Goal: Transaction & Acquisition: Purchase product/service

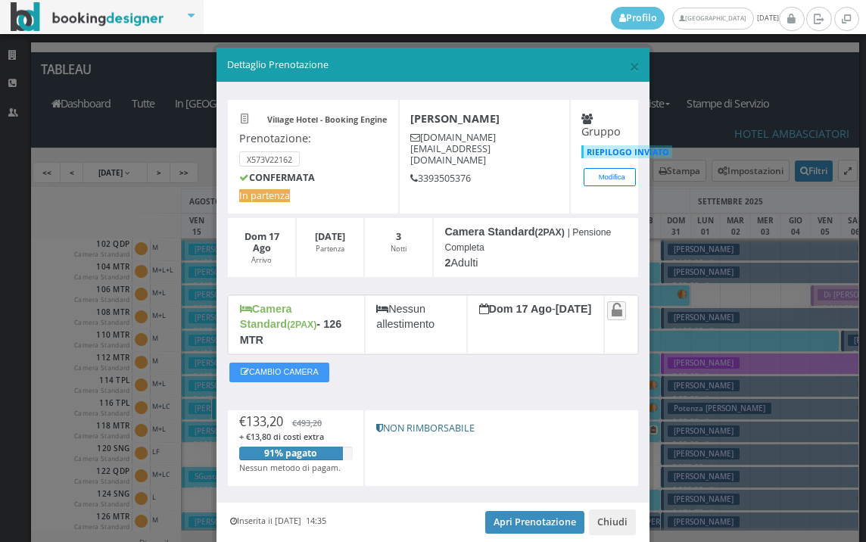
scroll to position [227, 0]
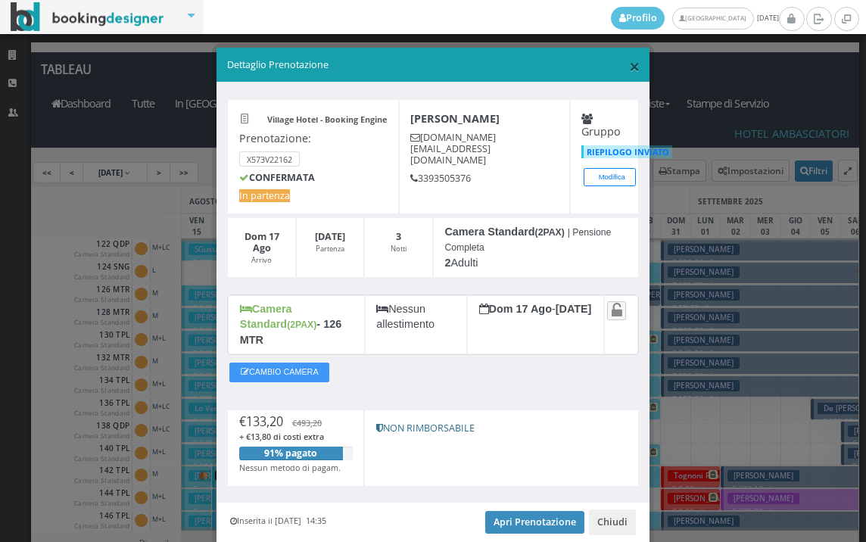
click at [629, 64] on span "×" at bounding box center [634, 66] width 11 height 26
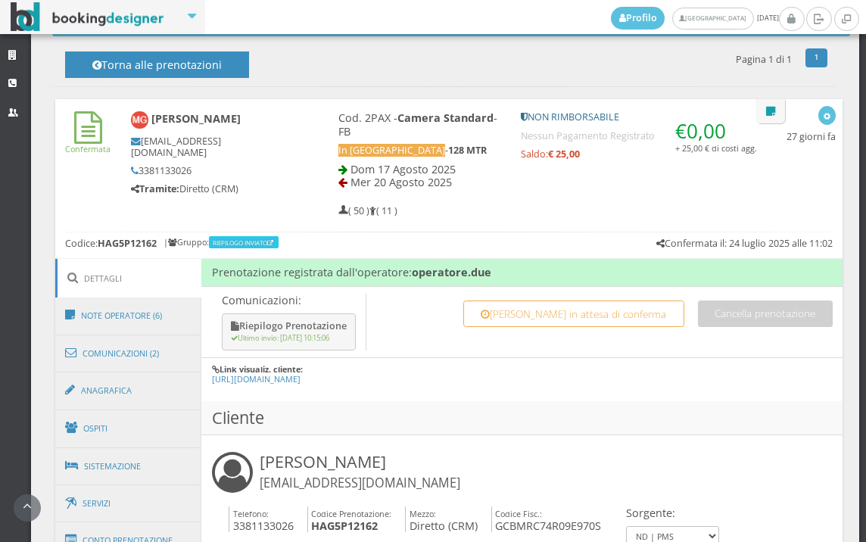
scroll to position [588, 0]
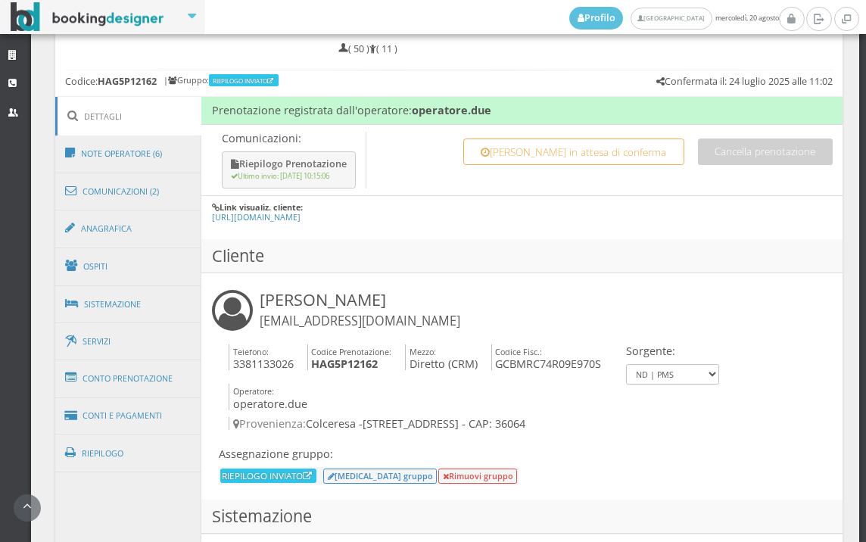
scroll to position [841, 0]
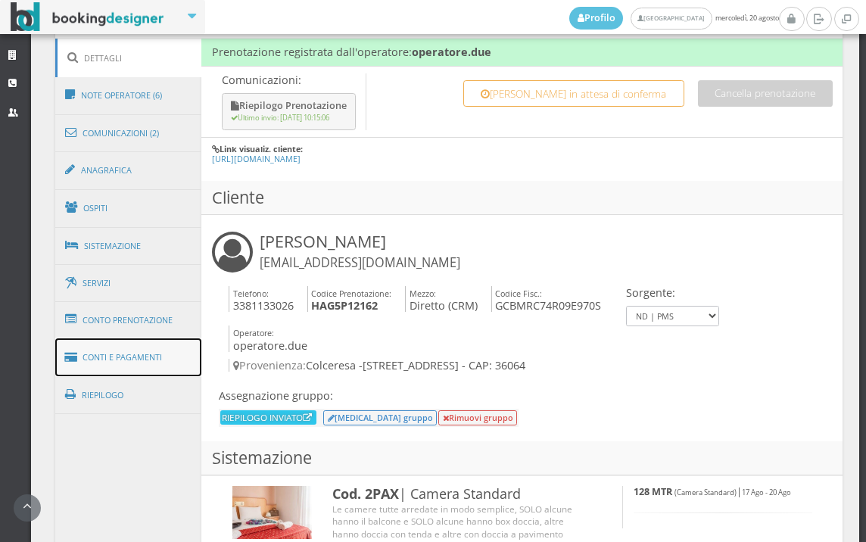
click at [148, 360] on link "Conti e Pagamenti" at bounding box center [128, 357] width 147 height 39
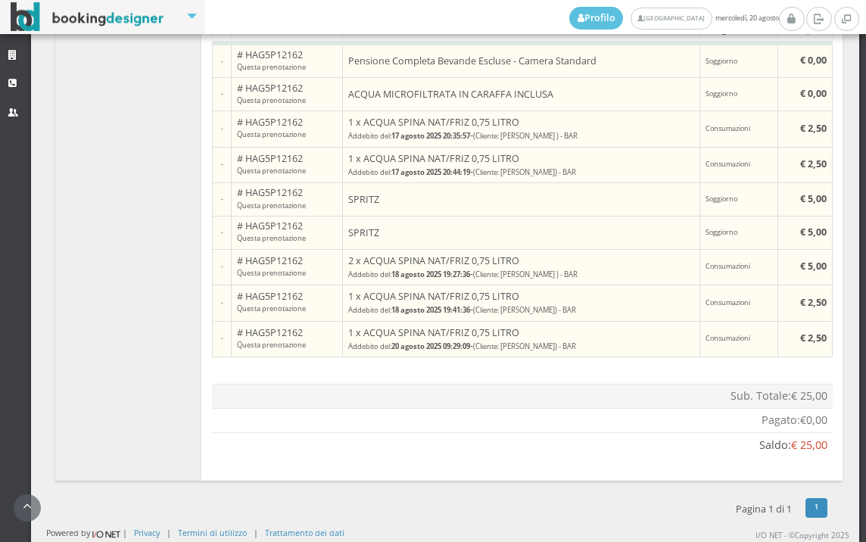
scroll to position [1084, 0]
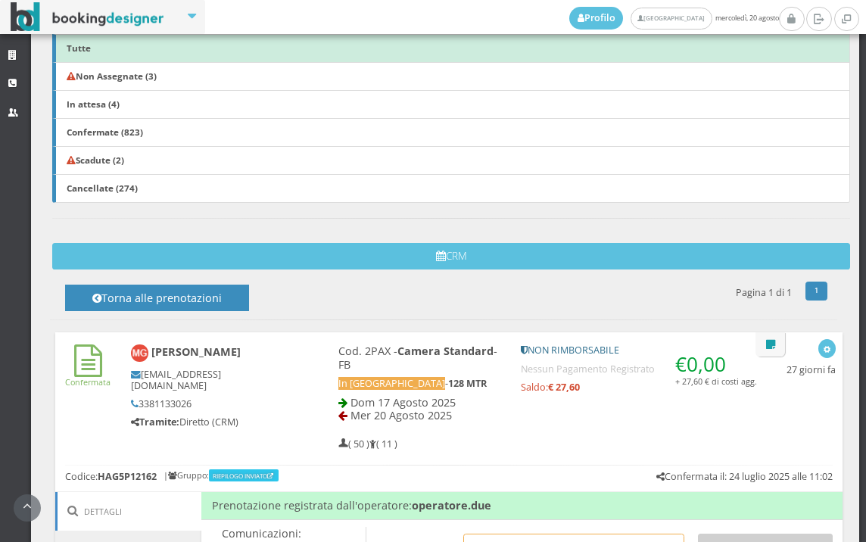
scroll to position [672, 0]
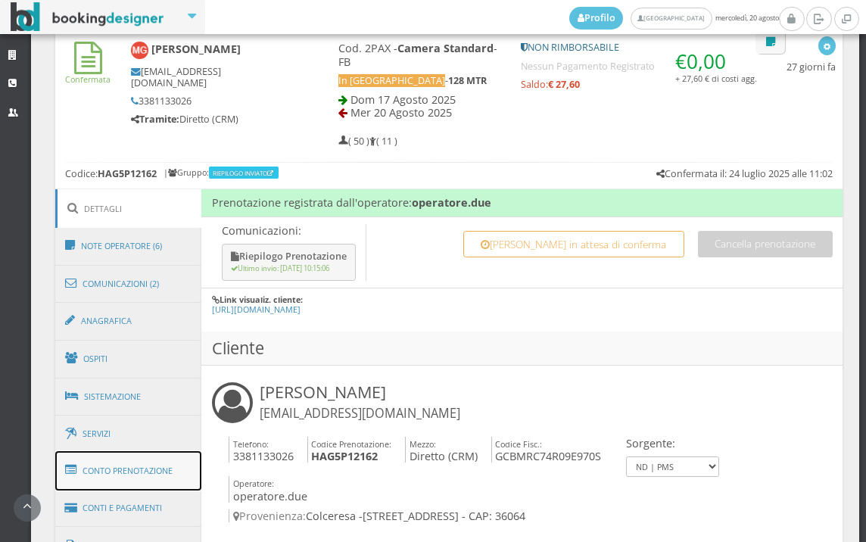
click at [141, 477] on link "Conto Prenotazione" at bounding box center [128, 470] width 147 height 39
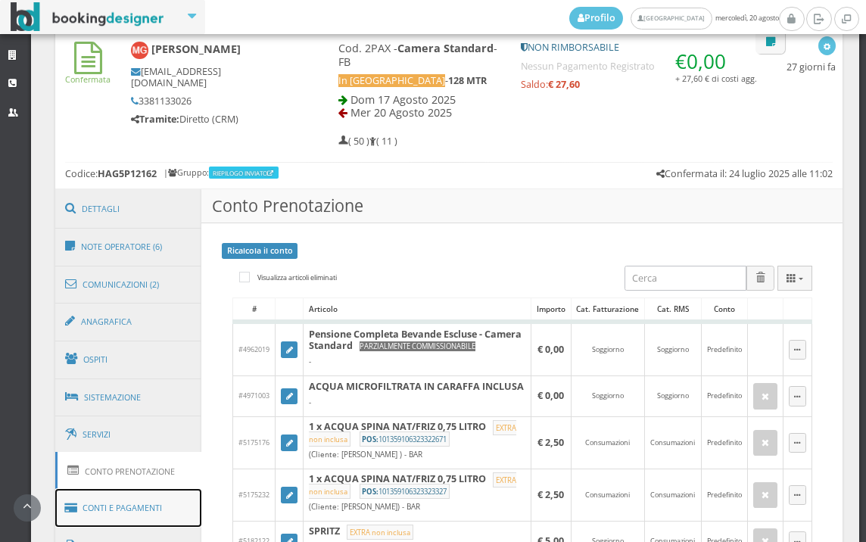
click at [148, 502] on link "Conti e Pagamenti" at bounding box center [128, 508] width 147 height 39
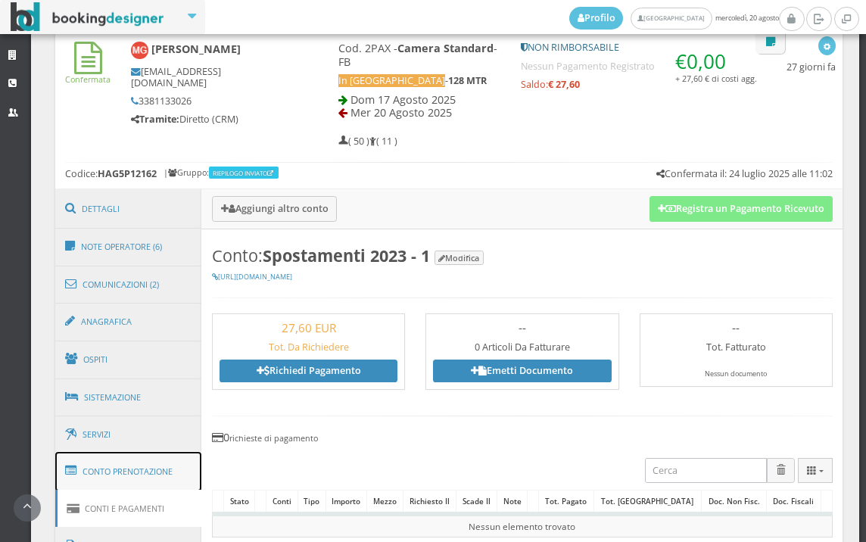
click at [151, 473] on link "Conto Prenotazione" at bounding box center [128, 471] width 147 height 39
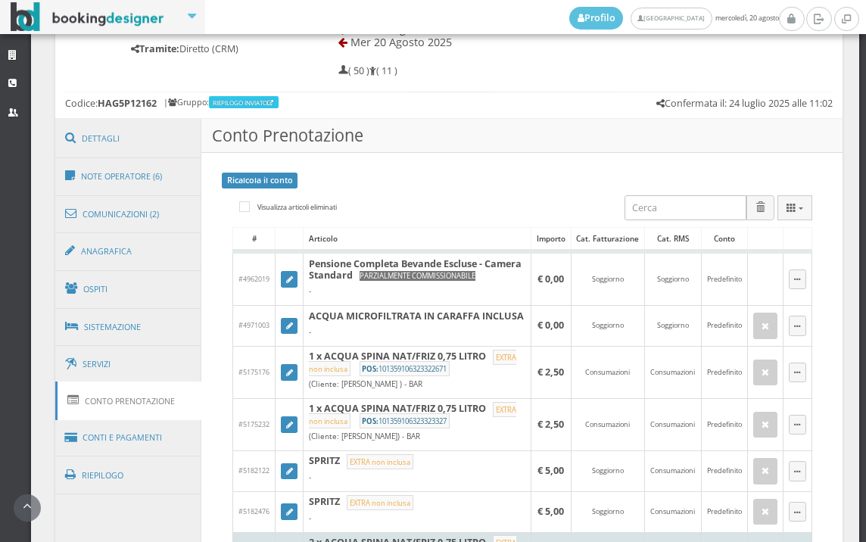
scroll to position [1009, 0]
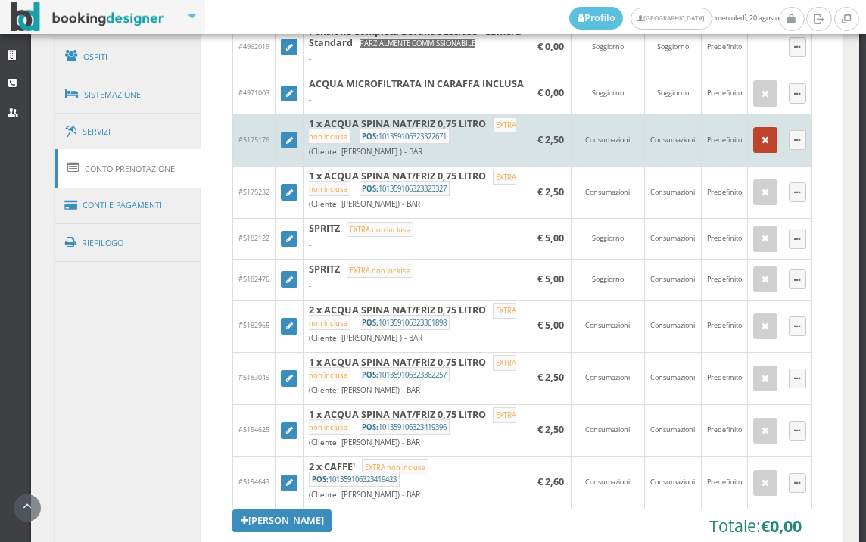
click at [761, 145] on icon "button" at bounding box center [765, 140] width 8 height 10
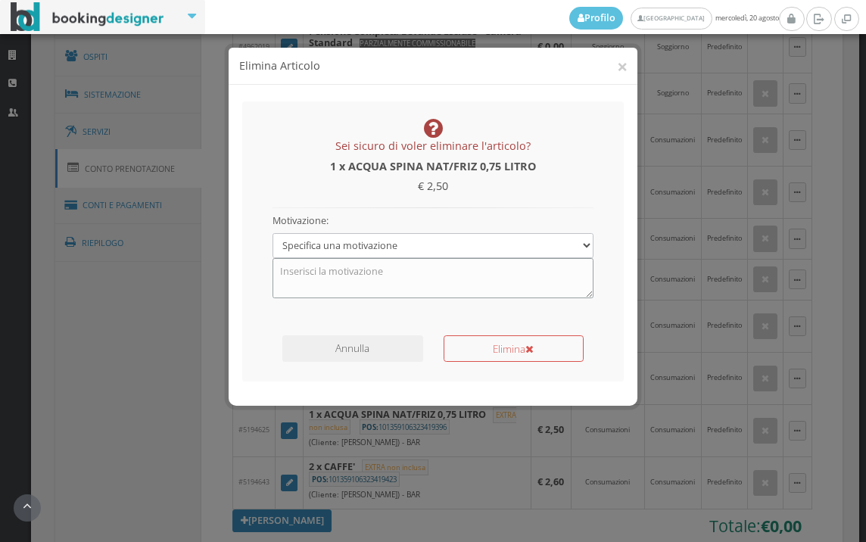
click at [468, 277] on textarea at bounding box center [433, 277] width 322 height 39
type textarea "ACQUA COMPRESA"
click at [502, 357] on button "Elimina" at bounding box center [513, 348] width 140 height 26
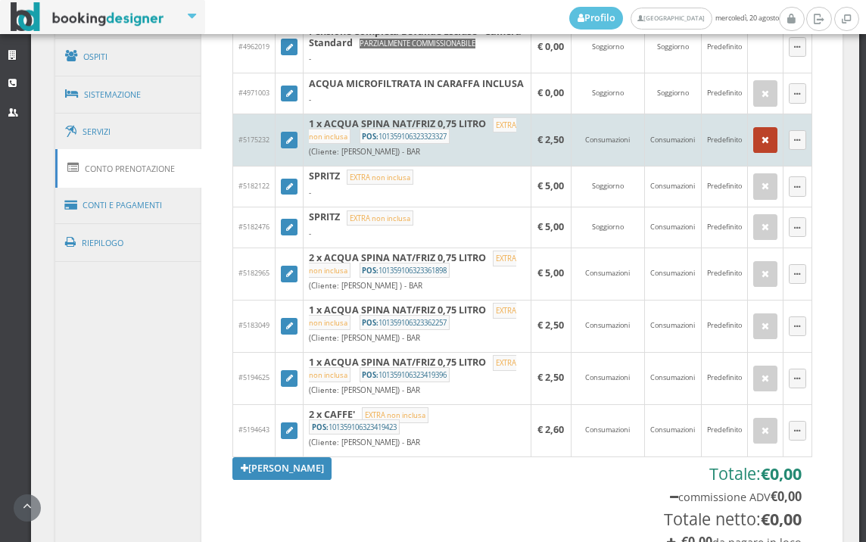
click at [761, 145] on icon "button" at bounding box center [765, 140] width 8 height 10
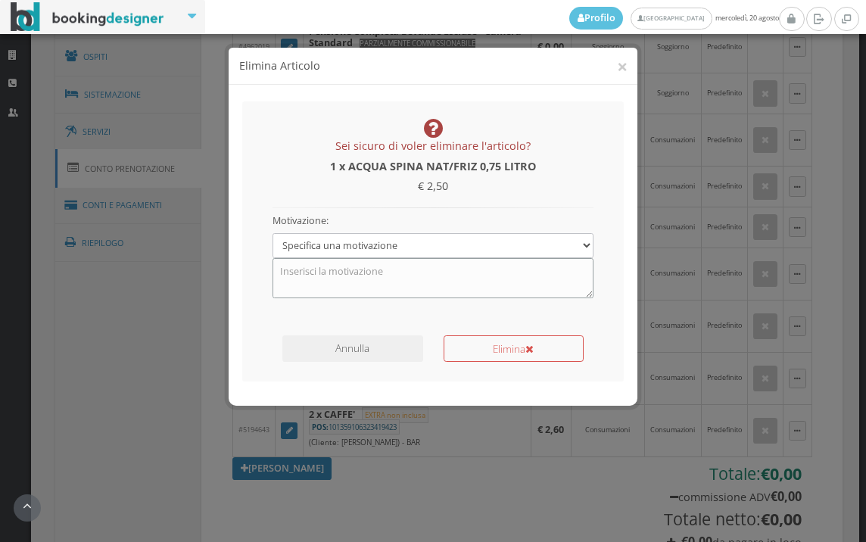
click at [369, 270] on textarea at bounding box center [433, 277] width 322 height 39
type textarea "ACQUA COMPRESA"
click at [530, 353] on icon "submit" at bounding box center [529, 349] width 8 height 11
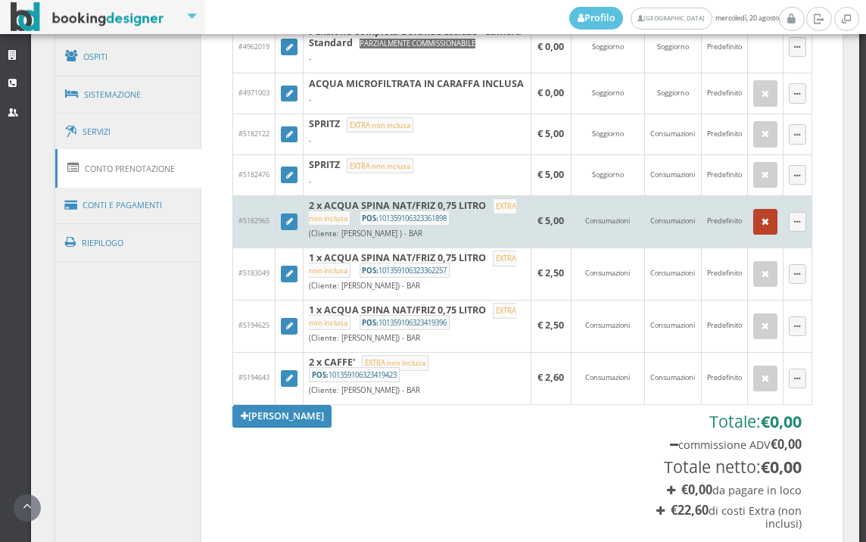
click at [759, 235] on button "button" at bounding box center [765, 222] width 24 height 26
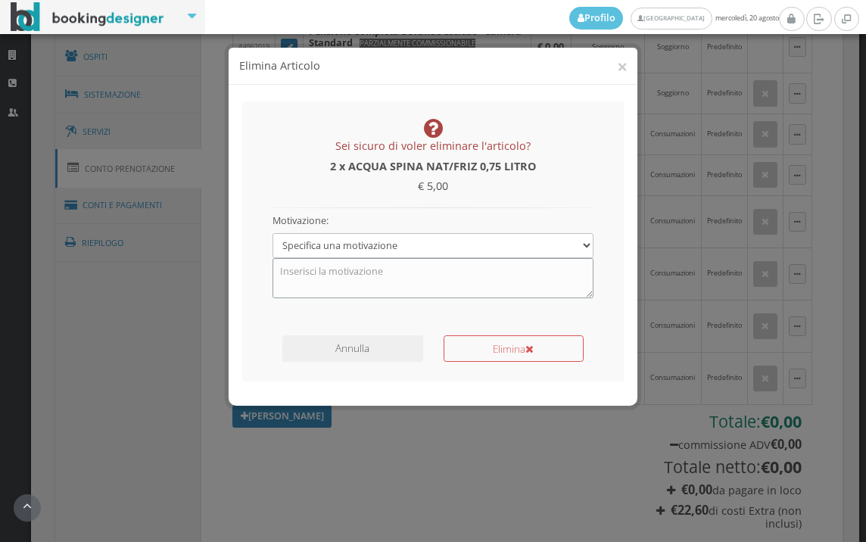
click at [437, 283] on textarea at bounding box center [433, 277] width 322 height 39
type textarea "ACQUA COMPRESA"
click at [514, 343] on button "Elimina" at bounding box center [513, 348] width 140 height 26
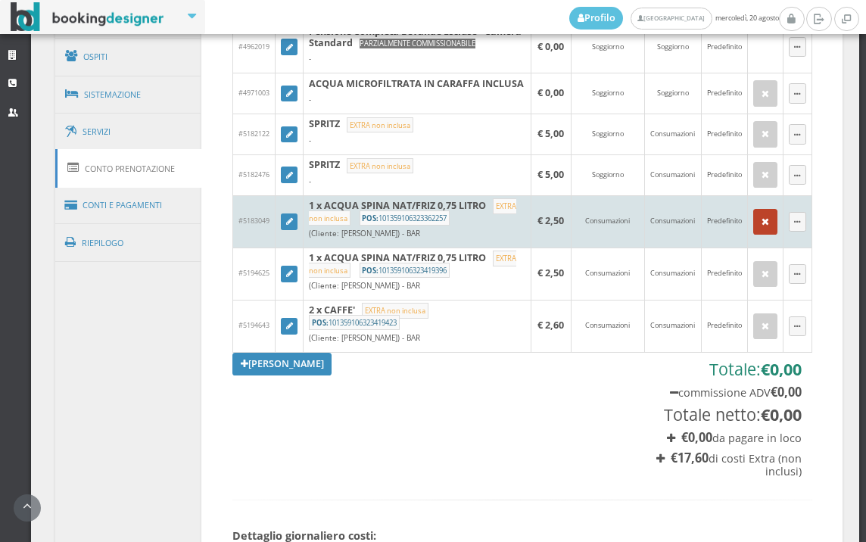
click at [761, 227] on icon "button" at bounding box center [765, 222] width 8 height 10
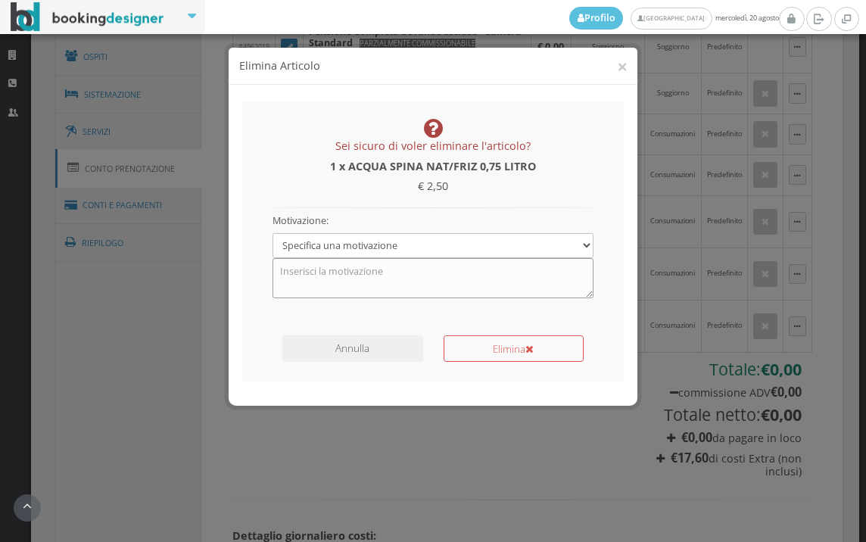
click at [437, 271] on textarea at bounding box center [433, 277] width 322 height 39
type textarea "ACQUA COMPRESA"
click at [477, 349] on button "Elimina" at bounding box center [513, 348] width 140 height 26
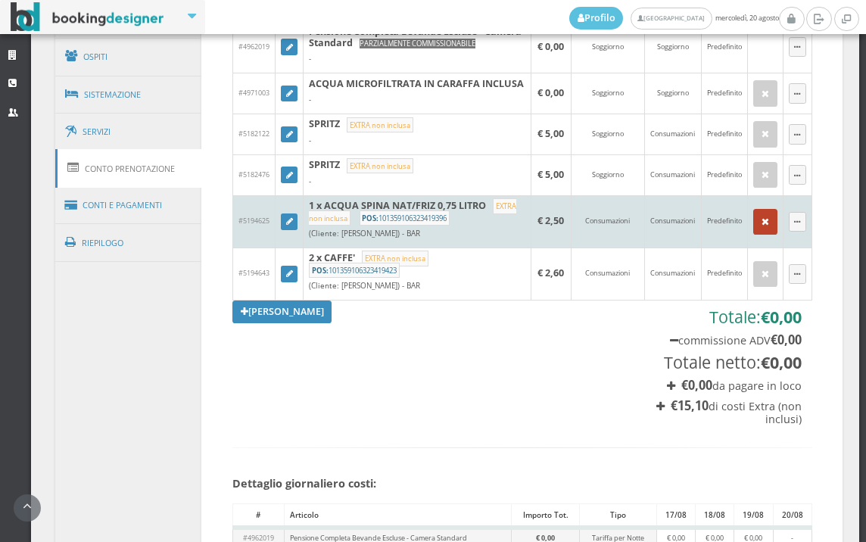
click at [753, 235] on button "button" at bounding box center [765, 222] width 24 height 26
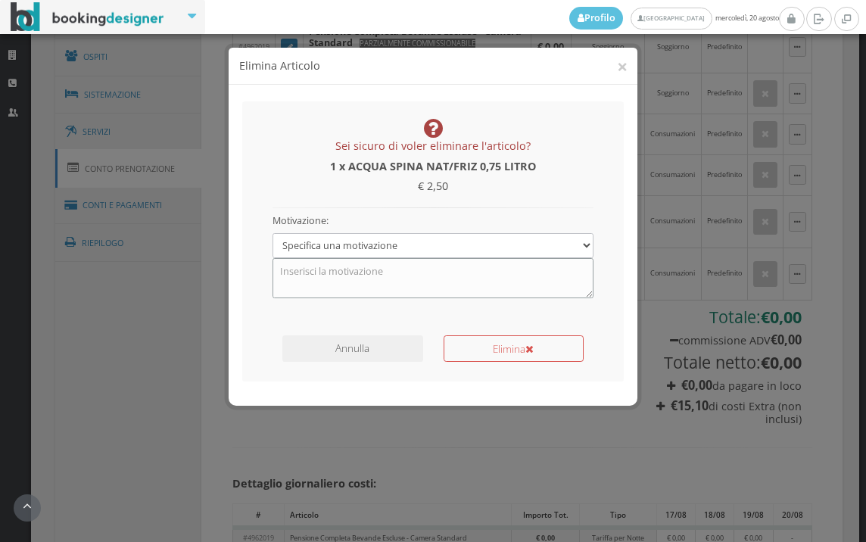
click at [358, 276] on textarea at bounding box center [433, 277] width 322 height 39
type textarea "ACQUA COMPRESA"
click at [531, 352] on icon "submit" at bounding box center [529, 349] width 8 height 11
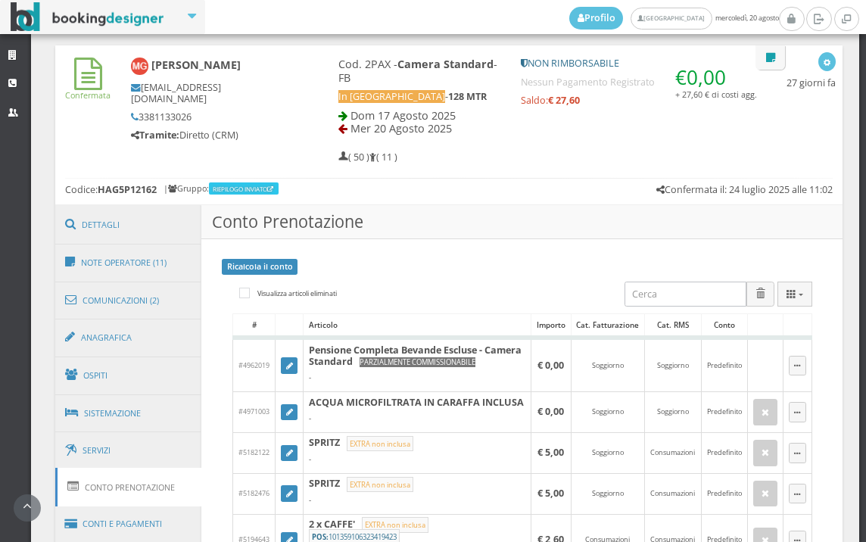
scroll to position [757, 0]
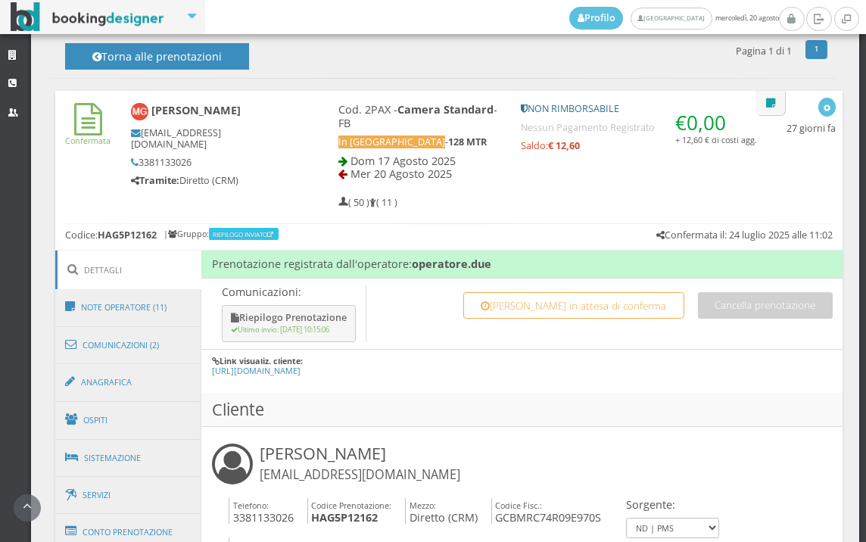
scroll to position [841, 0]
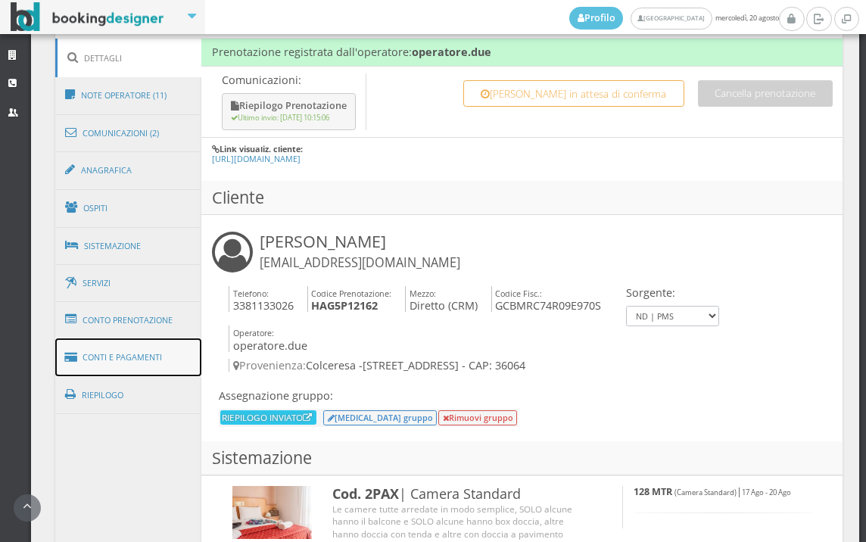
click at [156, 351] on link "Conti e Pagamenti" at bounding box center [128, 357] width 147 height 39
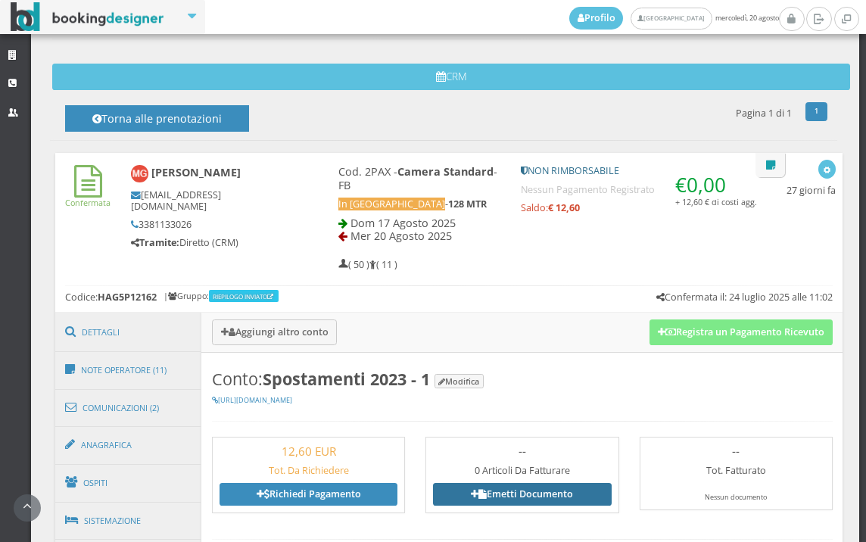
scroll to position [588, 0]
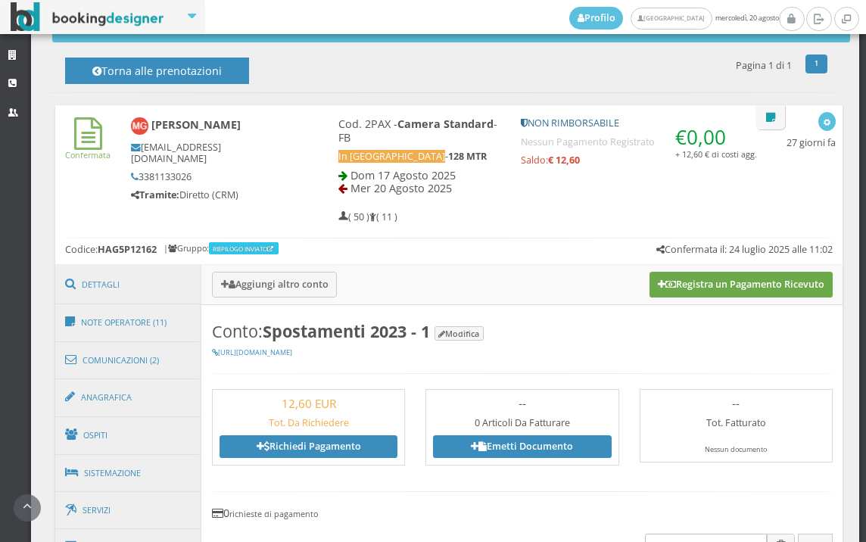
click at [763, 285] on button "Registra un Pagamento Ricevuto" at bounding box center [740, 285] width 183 height 26
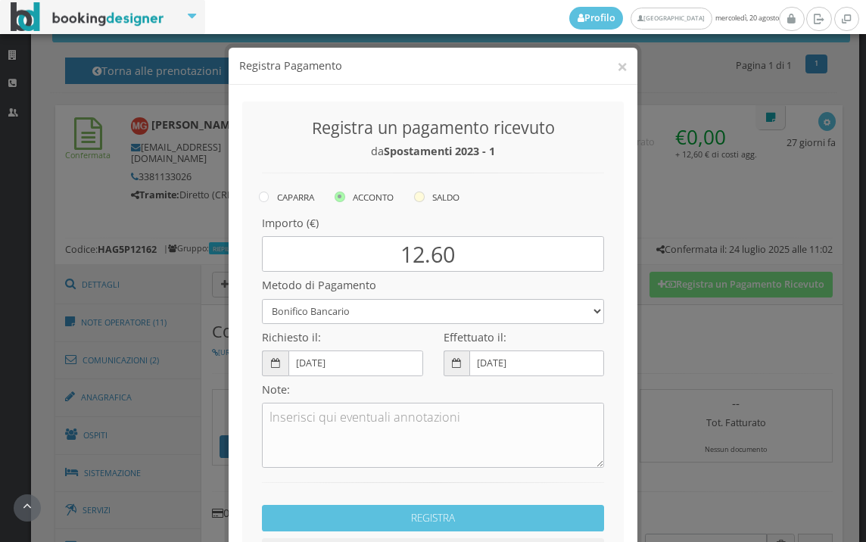
click at [418, 198] on icon at bounding box center [419, 196] width 11 height 11
radio input "true"
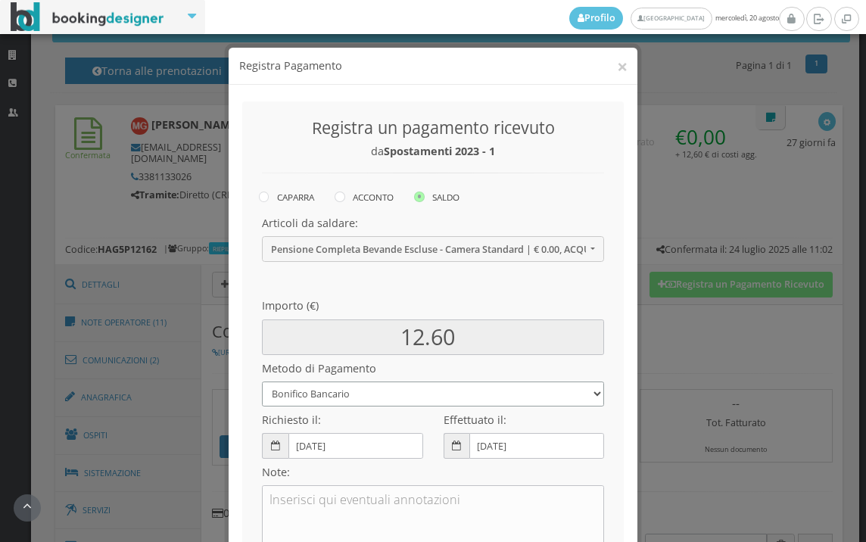
click at [368, 405] on select "Bonifico Bancario BONIFICO SUM UP Contanti Assegno Bancario Assegno Circolare V…" at bounding box center [433, 393] width 342 height 25
select select
click at [262, 381] on select "Bonifico Bancario BONIFICO SUM UP Contanti Assegno Bancario Assegno Circolare V…" at bounding box center [433, 393] width 342 height 25
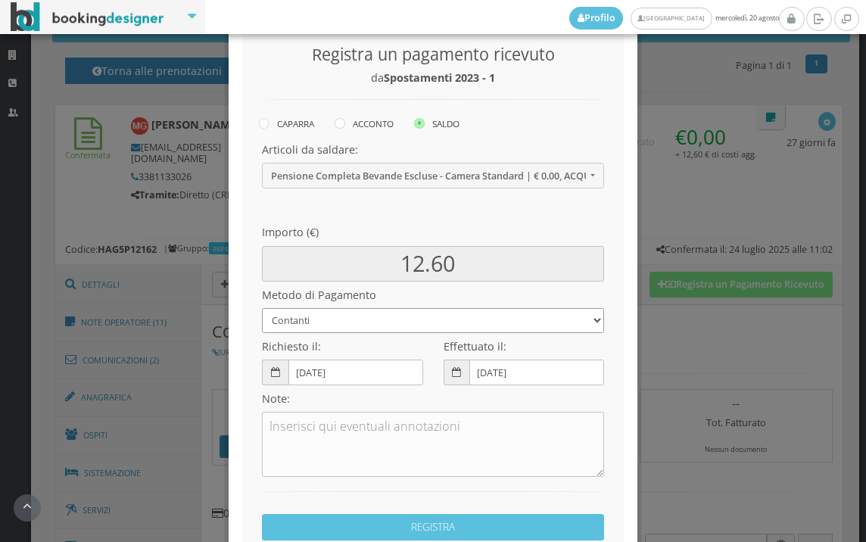
scroll to position [207, 0]
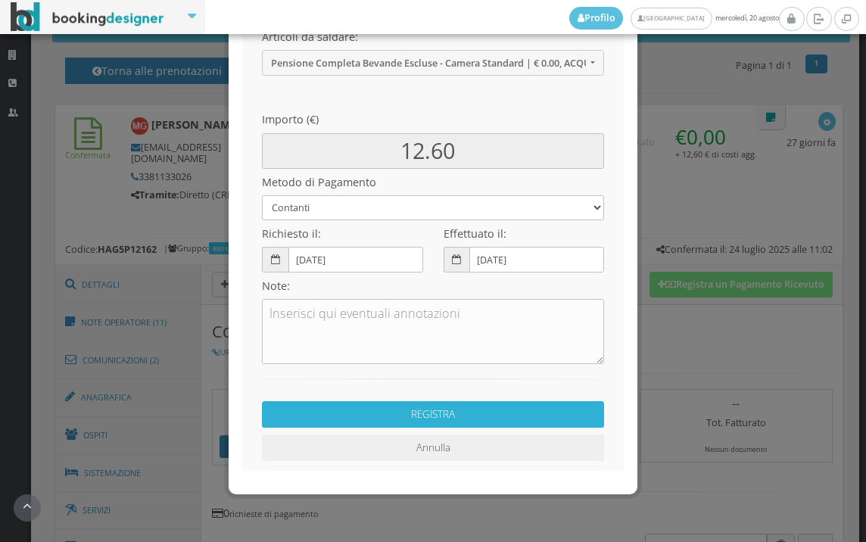
click at [428, 410] on button "REGISTRA" at bounding box center [433, 414] width 342 height 26
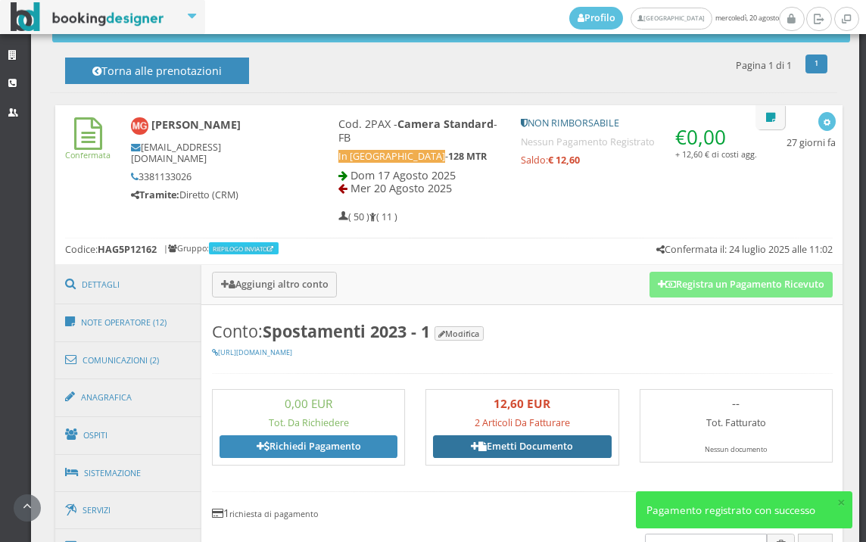
click at [572, 441] on link "Emetti Documento" at bounding box center [522, 446] width 178 height 23
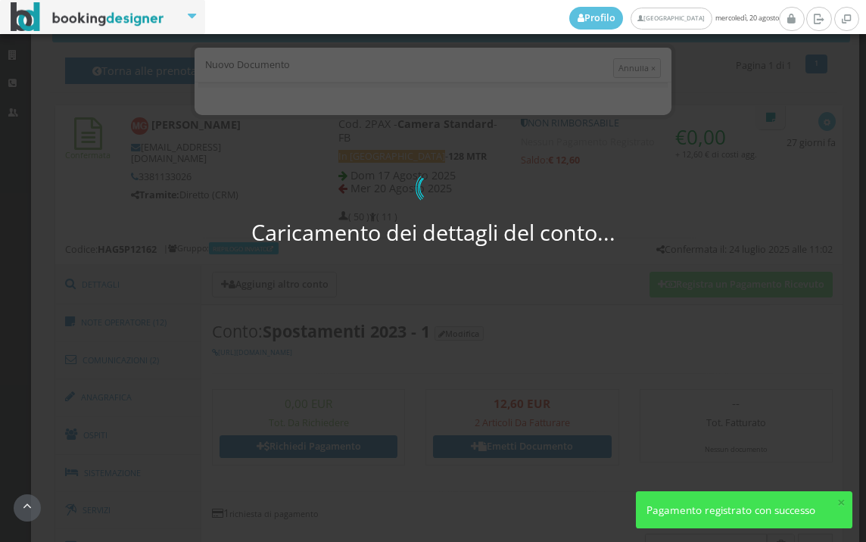
select select "PF"
select select "COLCERESA"
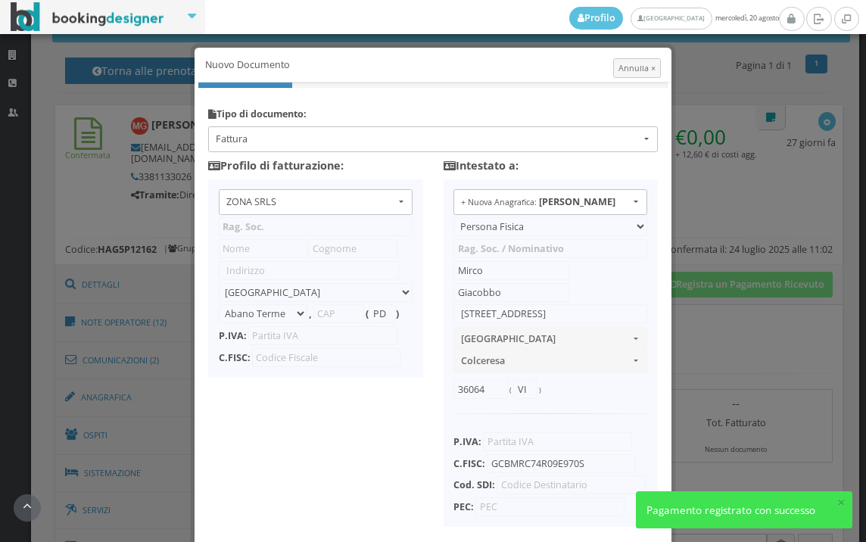
type input "ZONA SRLS"
type input "Vico V Durante, 8"
select select "Frattamaggiore"
type input "80027"
type input "NA"
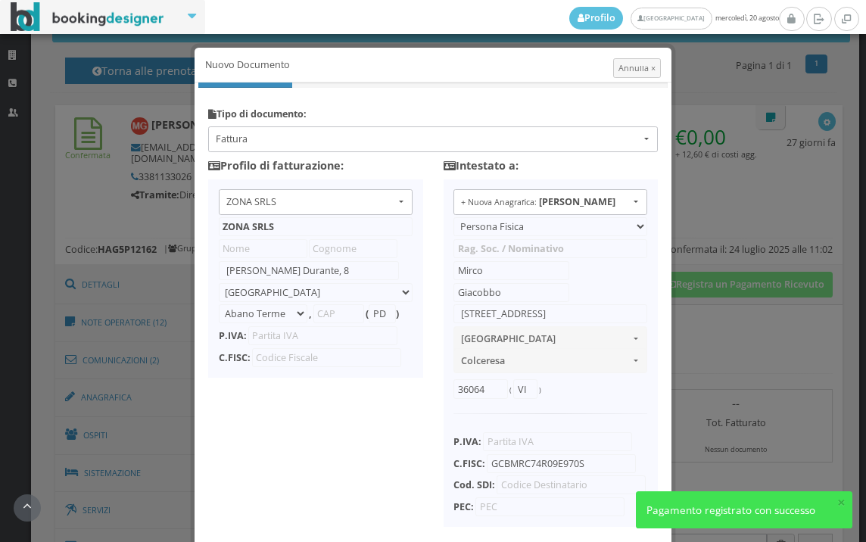
type input "10356321215"
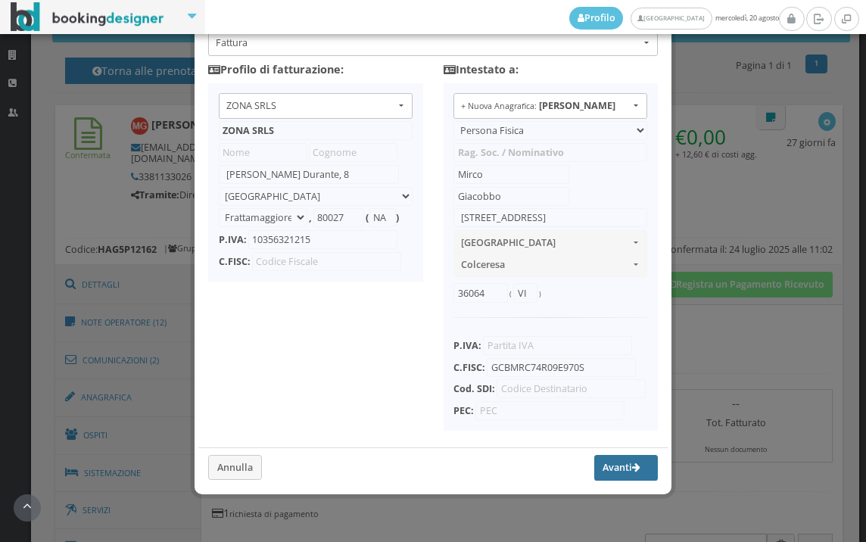
click at [594, 476] on button "Avanti" at bounding box center [626, 468] width 64 height 26
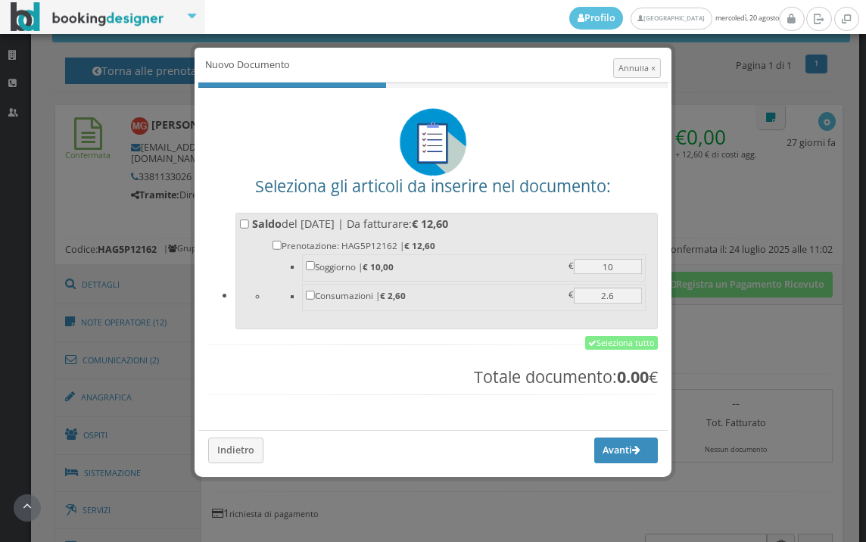
scroll to position [0, 0]
click at [624, 337] on link "Seleziona tutto" at bounding box center [621, 343] width 73 height 14
checkbox input "true"
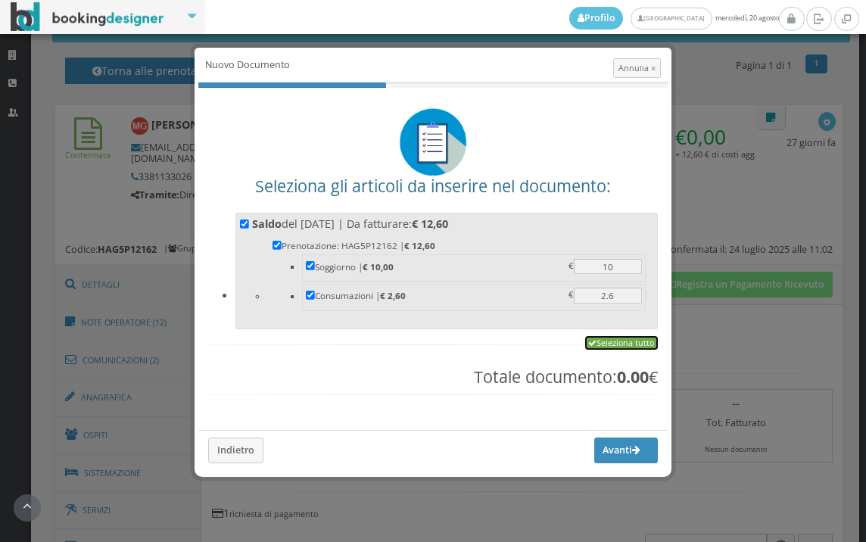
checkbox input "true"
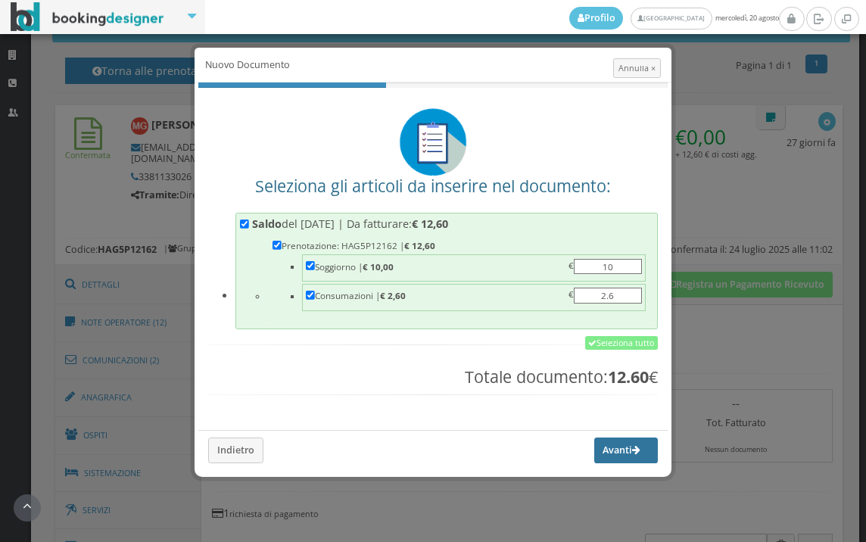
click at [618, 450] on button "Avanti" at bounding box center [626, 450] width 64 height 26
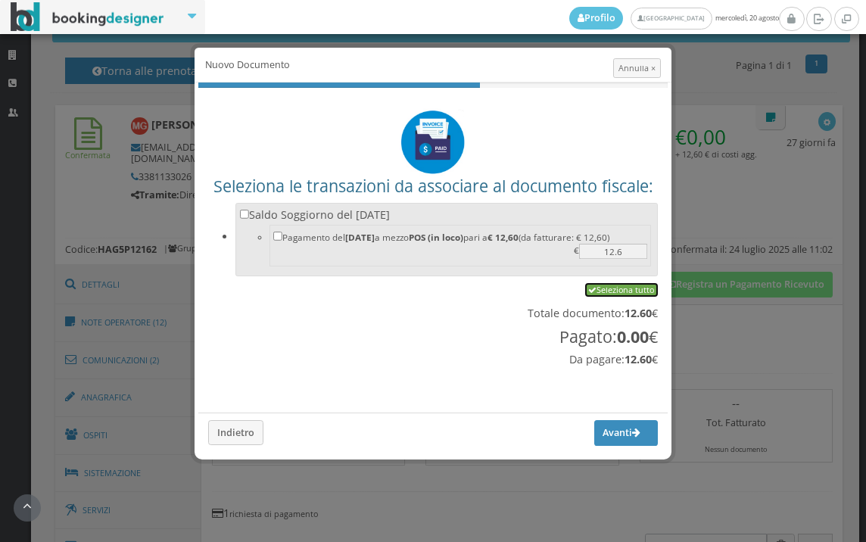
click at [627, 288] on link "Seleziona tutto" at bounding box center [621, 290] width 73 height 14
checkbox input "true"
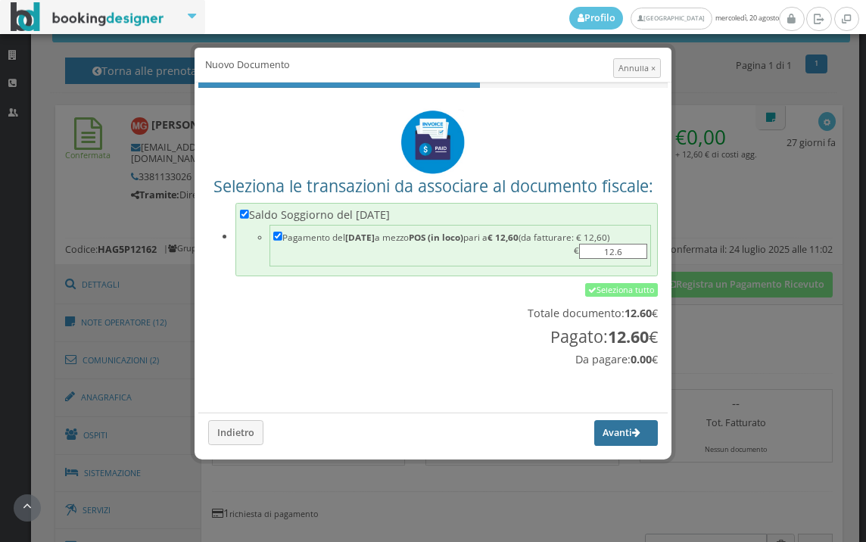
click at [602, 440] on button "Avanti" at bounding box center [626, 433] width 64 height 26
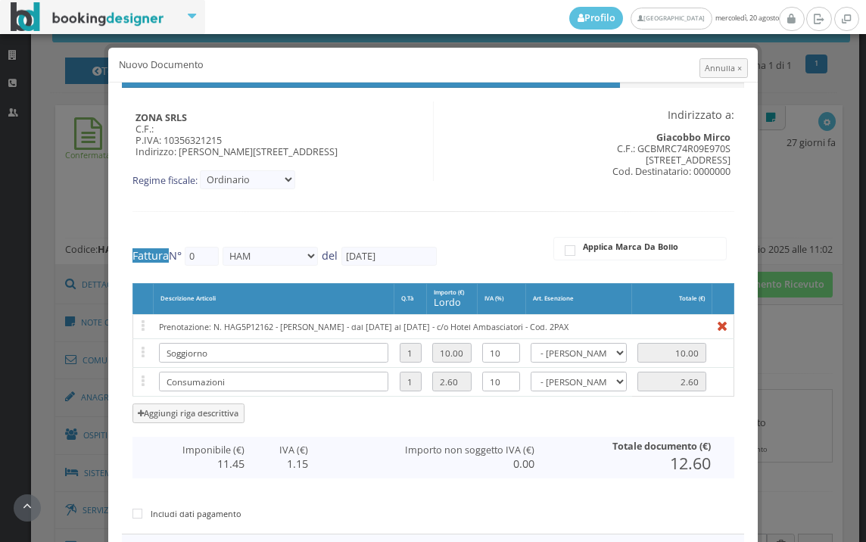
type input "501"
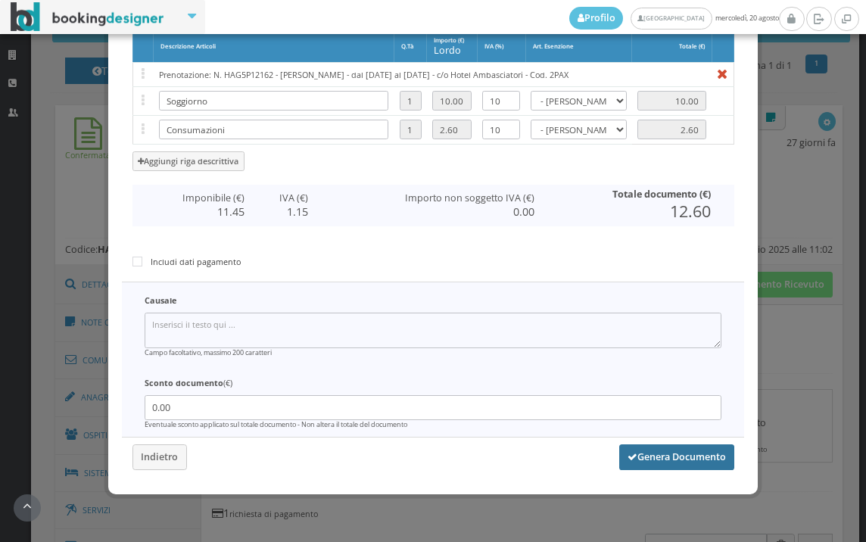
click at [654, 462] on button "Genera Documento" at bounding box center [676, 457] width 115 height 26
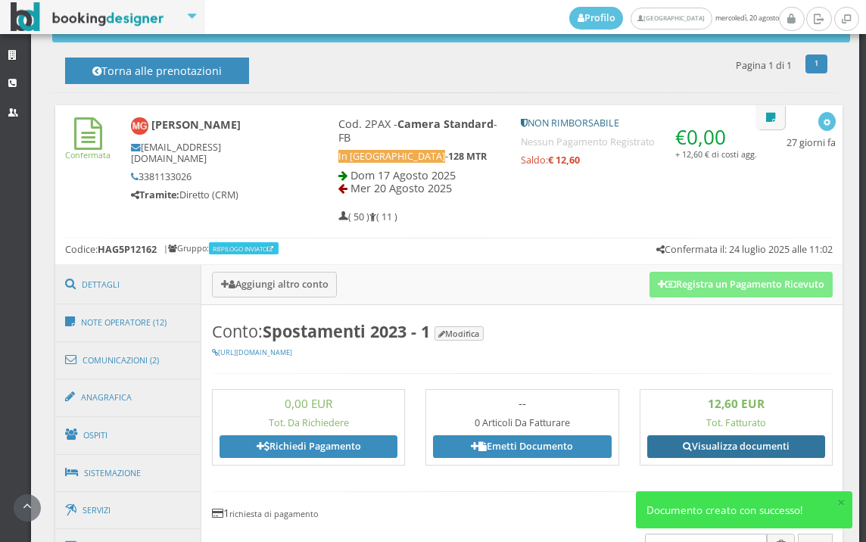
click at [733, 450] on link "Visualizza documenti" at bounding box center [736, 446] width 178 height 23
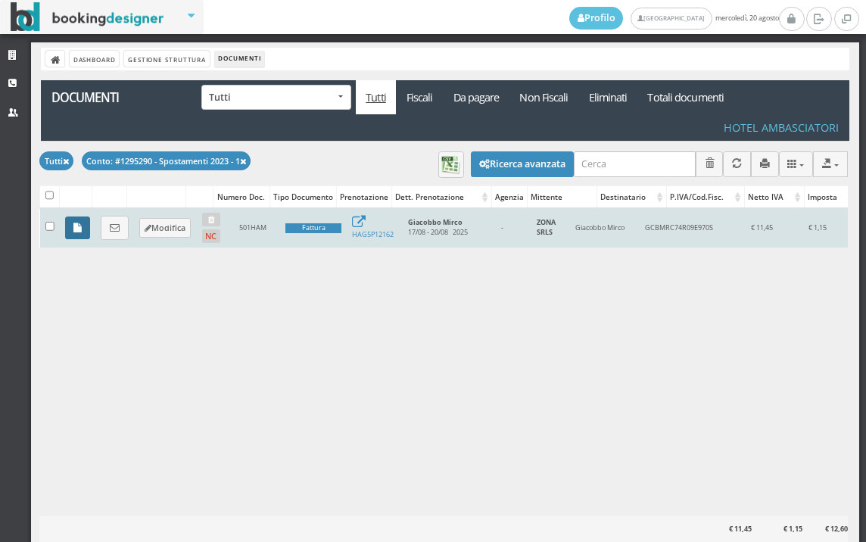
click at [73, 229] on icon at bounding box center [77, 228] width 8 height 10
click at [114, 232] on icon at bounding box center [115, 228] width 10 height 10
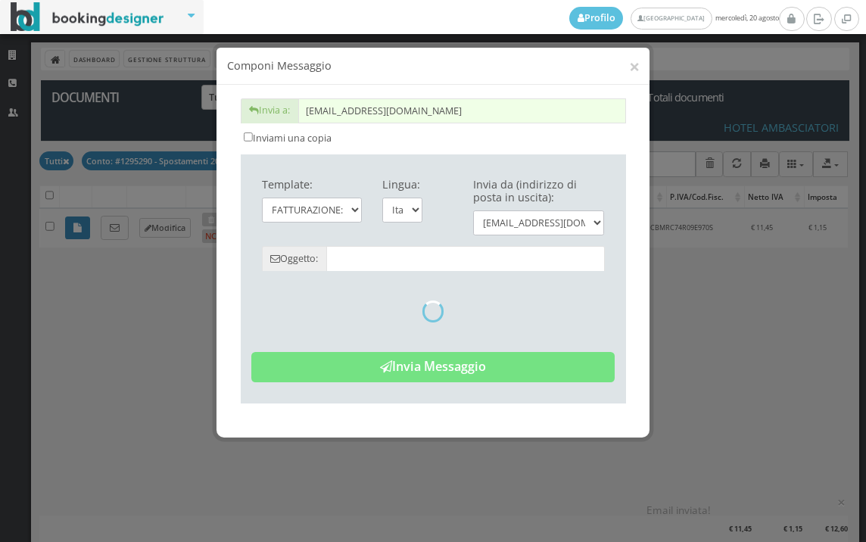
type input "Copia di cortesia: Fattura da ZONA SRLS - n. 501HAM del 20/08/2025"
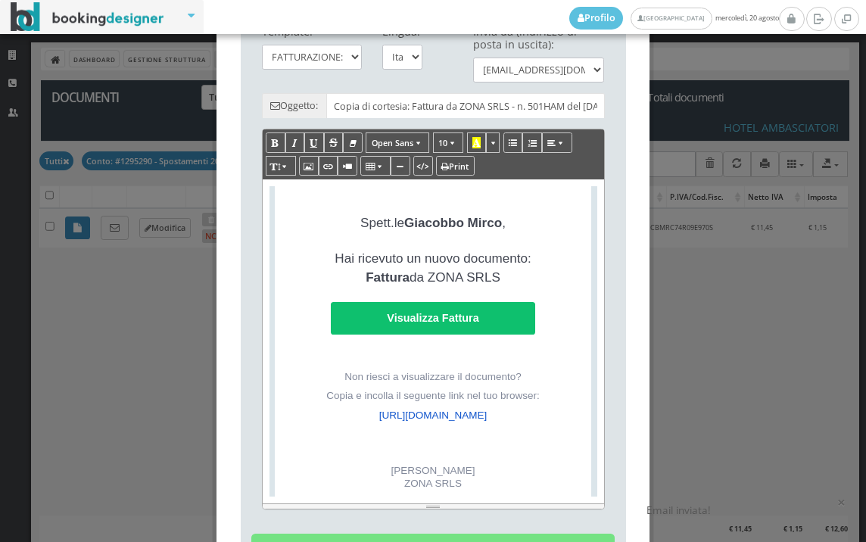
scroll to position [352, 0]
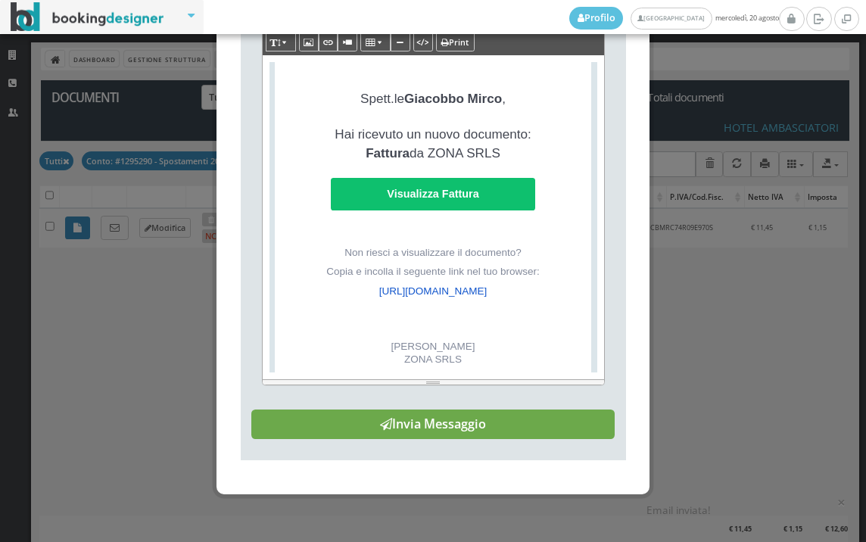
click at [453, 421] on button "Invia Messaggio" at bounding box center [432, 424] width 363 height 30
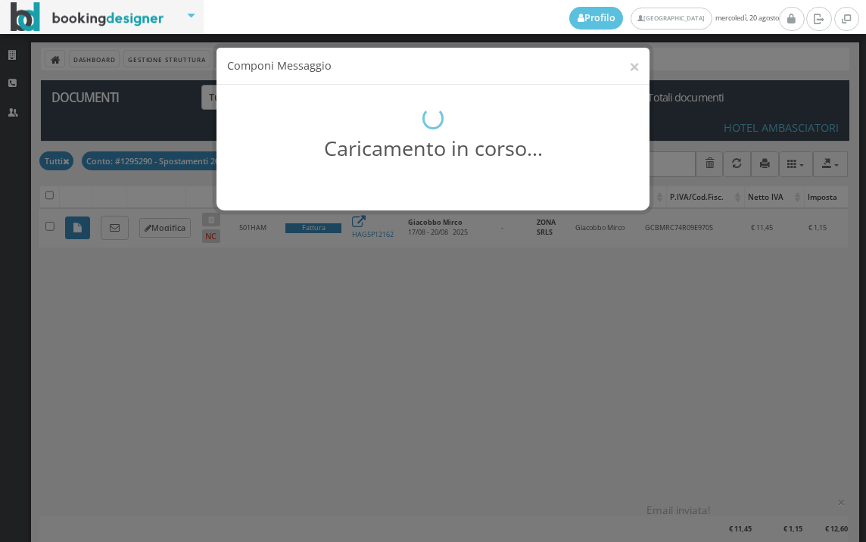
scroll to position [0, 0]
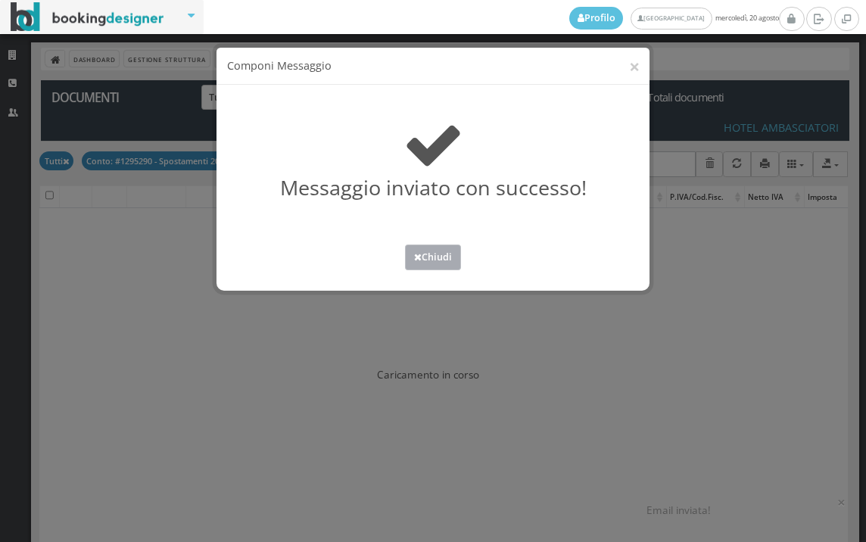
click at [452, 251] on button "Chiudi" at bounding box center [433, 256] width 56 height 25
